Goal: Task Accomplishment & Management: Complete application form

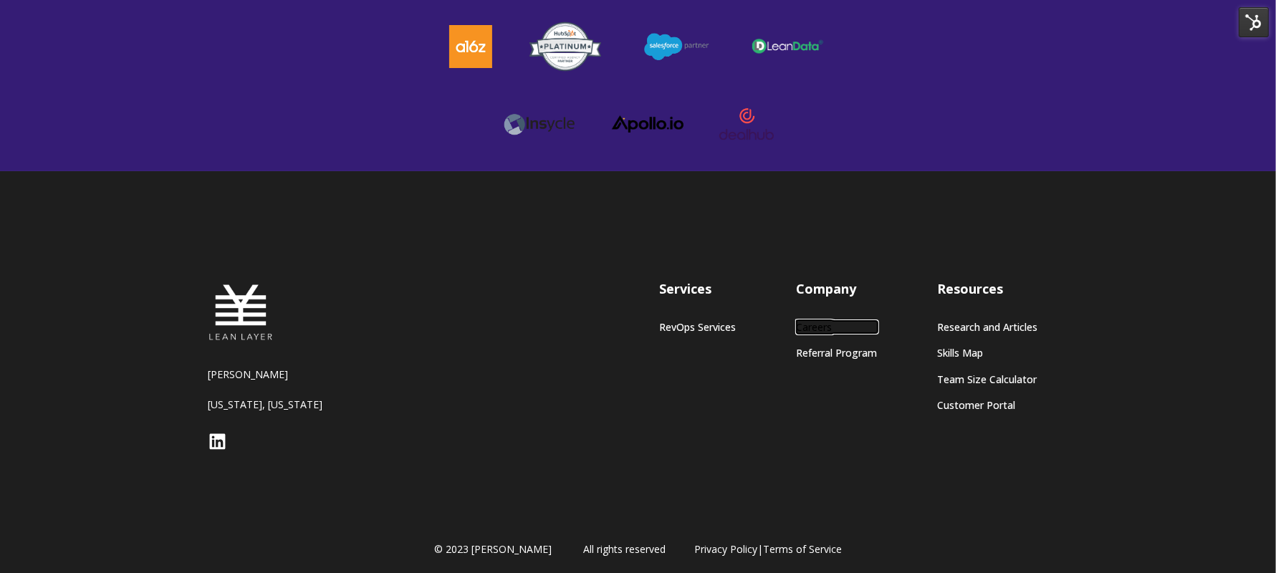
click at [820, 321] on link "Careers" at bounding box center [837, 327] width 81 height 12
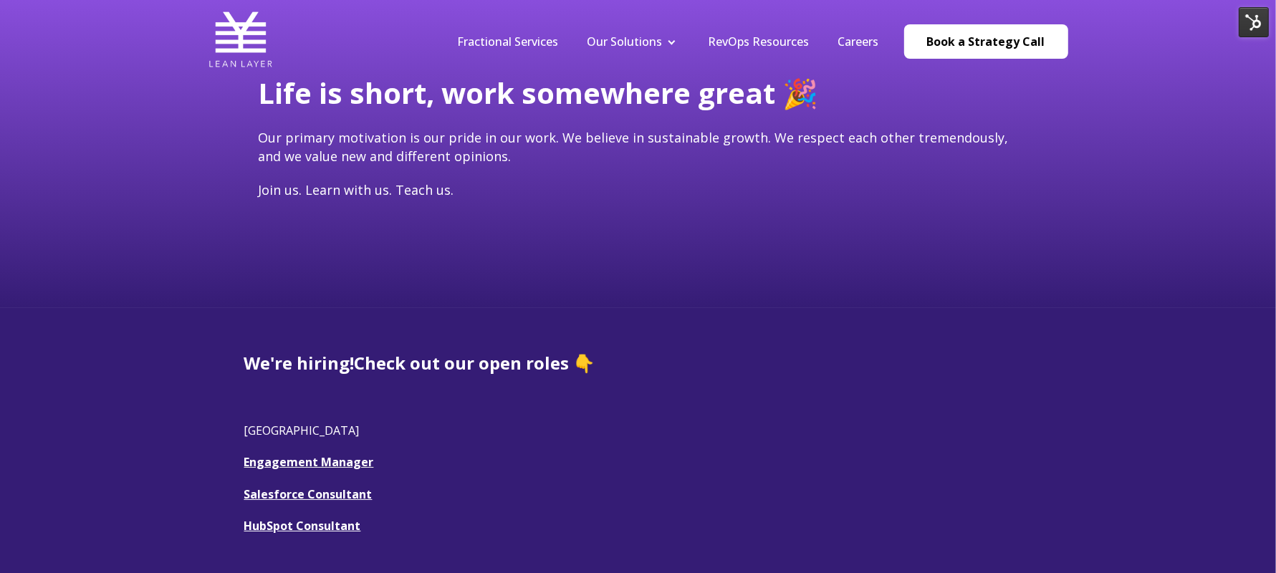
scroll to position [396, 0]
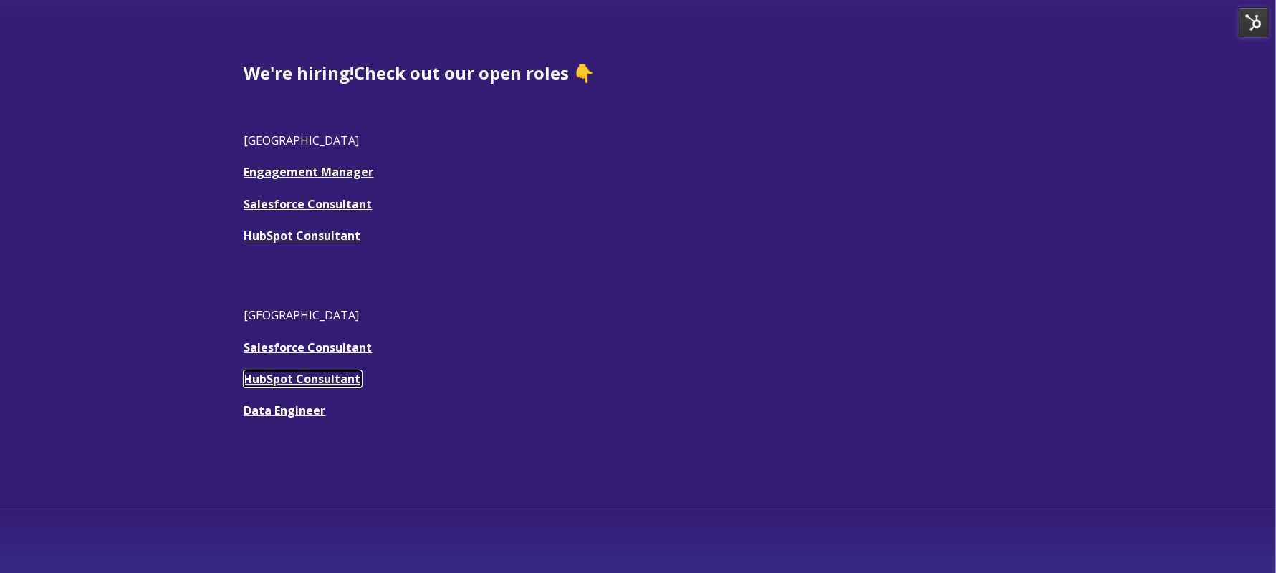
click at [299, 375] on link "HubSpot Consultant" at bounding box center [302, 379] width 117 height 16
click at [300, 382] on link "HubSpot Consultant" at bounding box center [302, 379] width 117 height 16
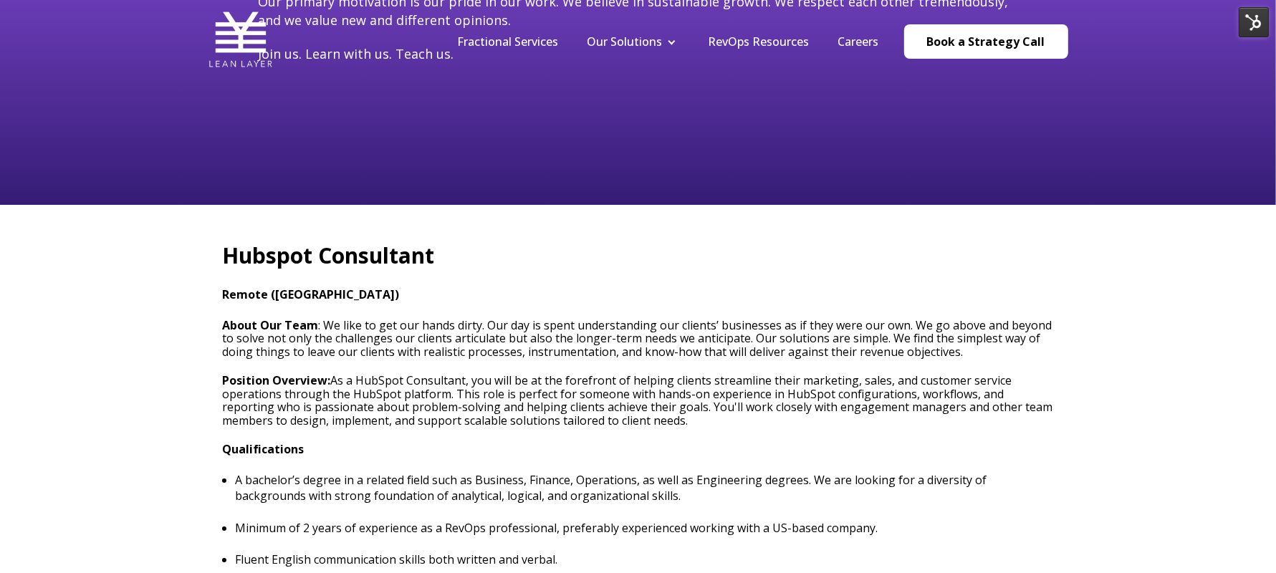
type input "[EMAIL_ADDRESS][DOMAIN_NAME]"
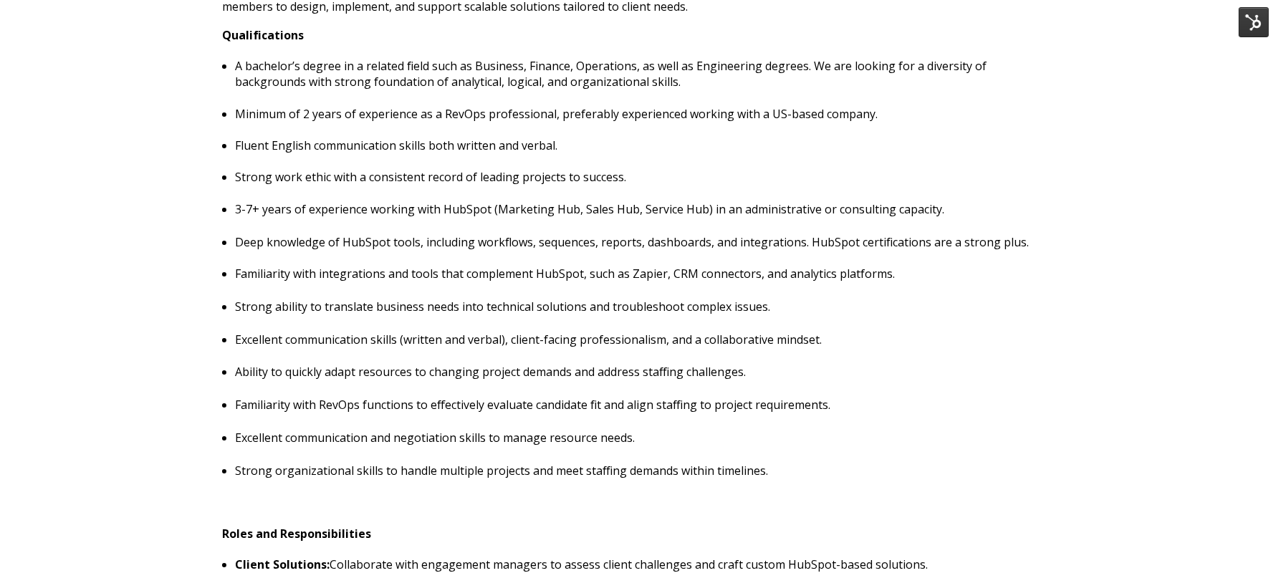
scroll to position [657, 0]
